Goal: Task Accomplishment & Management: Use online tool/utility

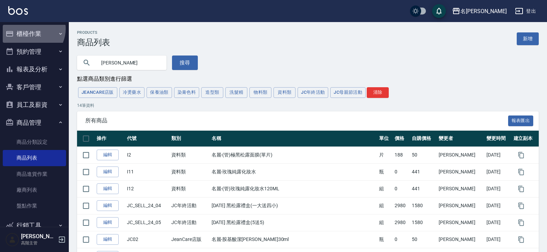
click at [29, 29] on button "櫃檯作業" at bounding box center [34, 34] width 63 height 18
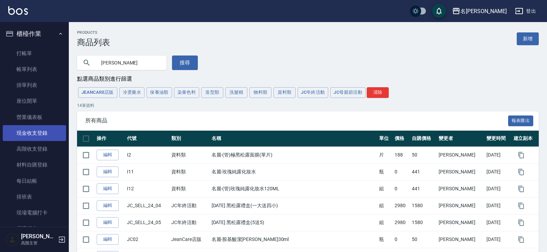
click at [39, 134] on link "現金收支登錄" at bounding box center [34, 133] width 63 height 16
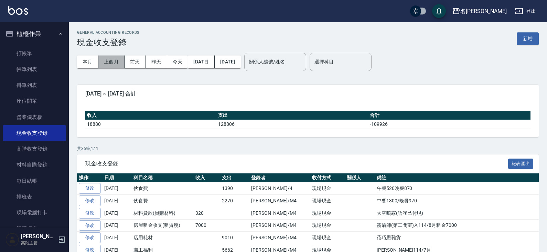
click at [114, 58] on button "上個月" at bounding box center [111, 61] width 26 height 13
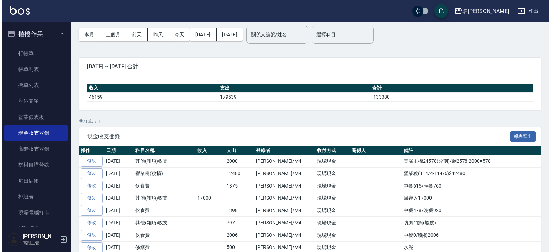
scroll to position [34, 0]
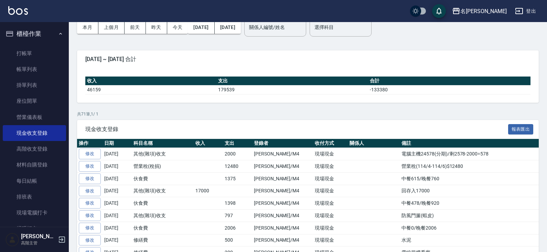
click at [258, 22] on div "名[PERSON_NAME]出" at bounding box center [273, 11] width 547 height 22
click at [241, 28] on button "[DATE]" at bounding box center [228, 27] width 26 height 13
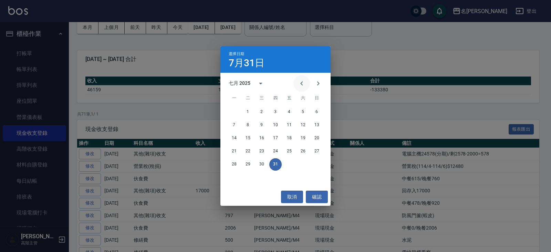
click at [298, 86] on icon "Previous month" at bounding box center [301, 83] width 8 height 8
click at [234, 177] on button "30" at bounding box center [234, 177] width 12 height 12
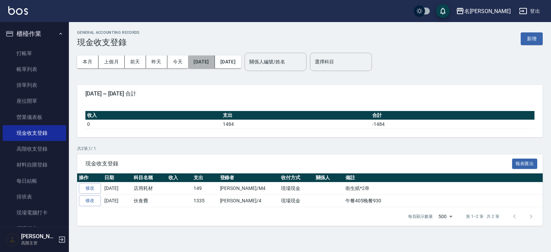
click at [214, 64] on button "[DATE]" at bounding box center [201, 61] width 27 height 13
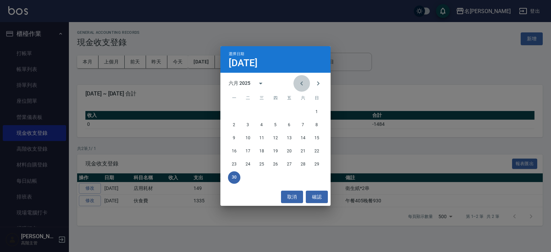
click at [302, 83] on icon "Previous month" at bounding box center [301, 83] width 8 height 8
click at [317, 86] on icon "Next month" at bounding box center [318, 83] width 8 height 8
click at [316, 111] on button "1" at bounding box center [317, 112] width 12 height 12
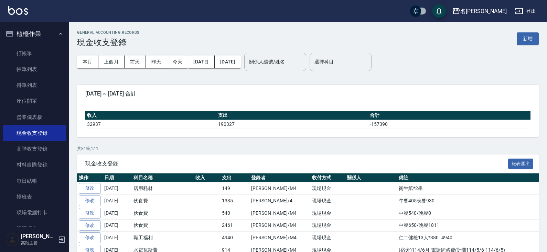
click at [356, 57] on input "選擇科目" at bounding box center [341, 62] width 56 height 12
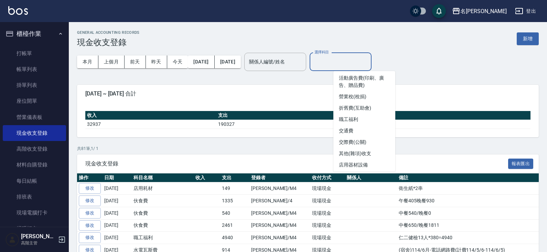
scroll to position [241, 0]
click at [366, 141] on li "其他(雜項)收支" at bounding box center [365, 140] width 62 height 11
type input "其他(雜項)收支"
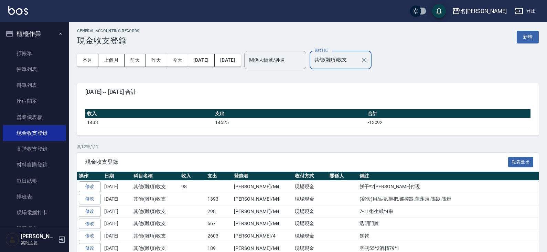
scroll to position [0, 0]
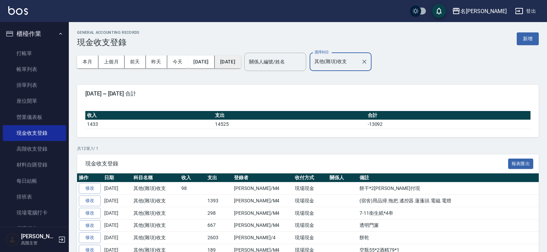
click at [241, 60] on button "[DATE]" at bounding box center [228, 61] width 26 height 13
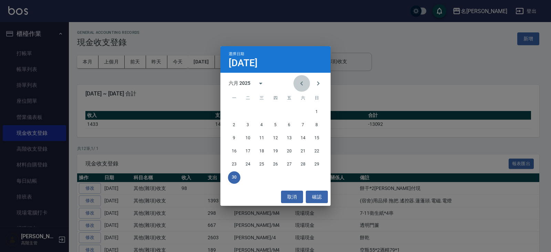
click at [303, 86] on icon "Previous month" at bounding box center [301, 83] width 8 height 8
click at [304, 164] on button "31" at bounding box center [303, 164] width 12 height 12
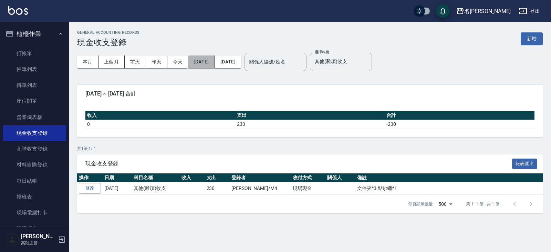
click at [214, 60] on button "[DATE]" at bounding box center [201, 61] width 27 height 13
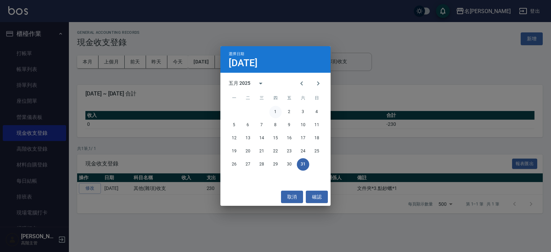
click at [276, 110] on button "1" at bounding box center [275, 112] width 12 height 12
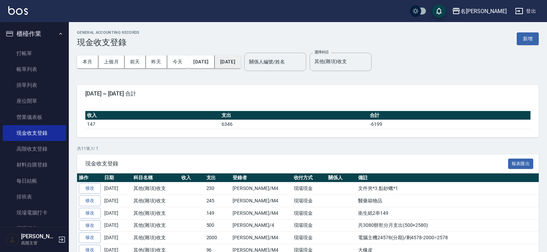
click at [241, 61] on button "[DATE]" at bounding box center [228, 61] width 26 height 13
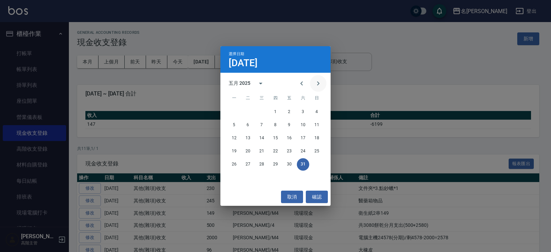
click at [317, 83] on icon "Next month" at bounding box center [318, 83] width 8 height 8
click at [274, 164] on button "31" at bounding box center [275, 164] width 12 height 12
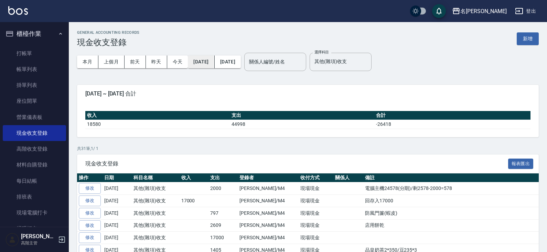
click at [214, 63] on button "[DATE]" at bounding box center [201, 61] width 27 height 13
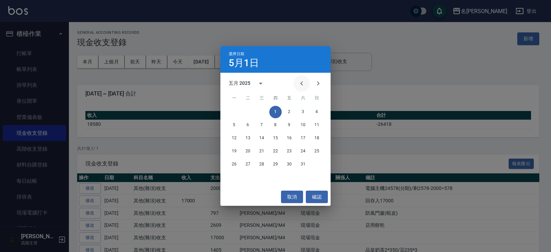
click at [304, 82] on icon "Previous month" at bounding box center [301, 83] width 8 height 8
click at [322, 81] on button "Next month" at bounding box center [318, 83] width 17 height 17
click at [320, 113] on button "1" at bounding box center [317, 112] width 12 height 12
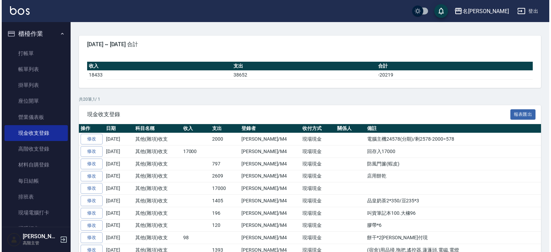
scroll to position [34, 0]
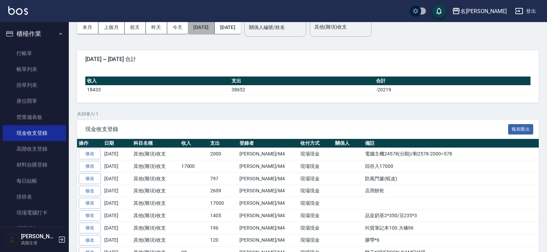
click at [212, 26] on button "[DATE]" at bounding box center [201, 27] width 27 height 13
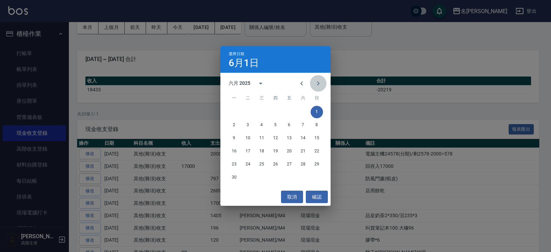
click at [315, 84] on icon "Next month" at bounding box center [318, 83] width 8 height 8
click at [246, 111] on button "1" at bounding box center [248, 112] width 12 height 12
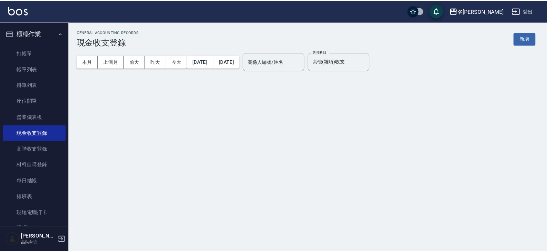
scroll to position [0, 0]
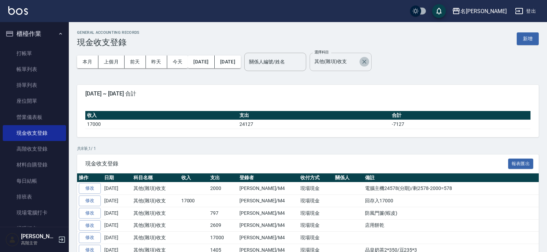
click at [368, 62] on icon "Clear" at bounding box center [364, 61] width 7 height 7
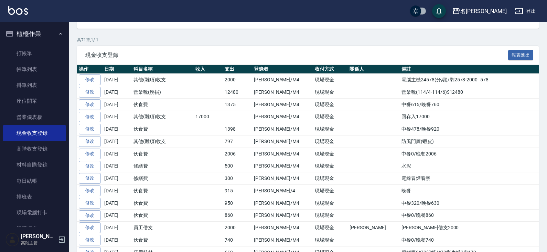
scroll to position [74, 0]
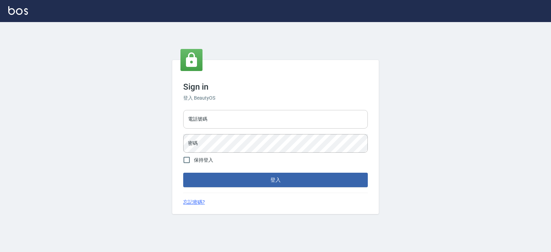
click at [207, 119] on input "電話號碼" at bounding box center [275, 119] width 185 height 19
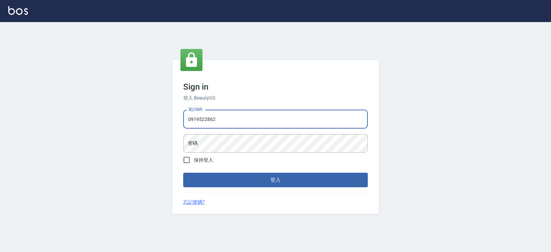
type input "0919522862"
click at [183, 172] on button "登入" at bounding box center [275, 179] width 185 height 14
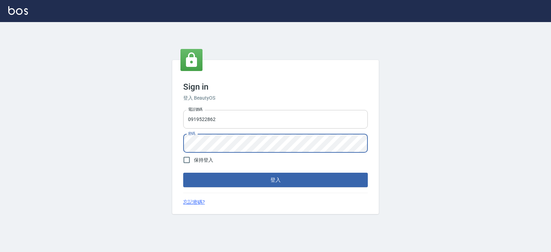
click at [183, 172] on button "登入" at bounding box center [275, 179] width 185 height 14
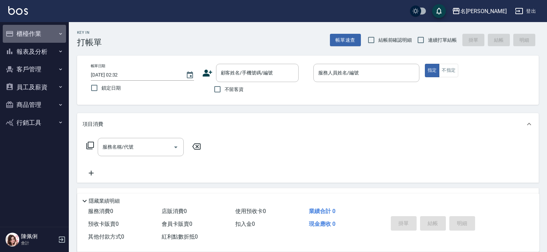
click at [36, 33] on button "櫃檯作業" at bounding box center [34, 34] width 63 height 18
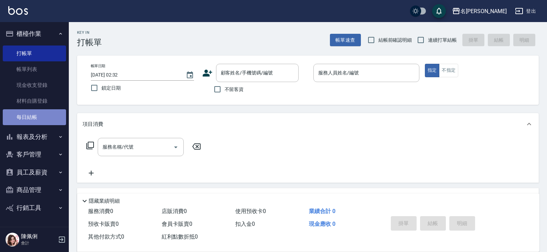
click at [38, 122] on link "每日結帳" at bounding box center [34, 117] width 63 height 16
